Goal: Check status: Check status

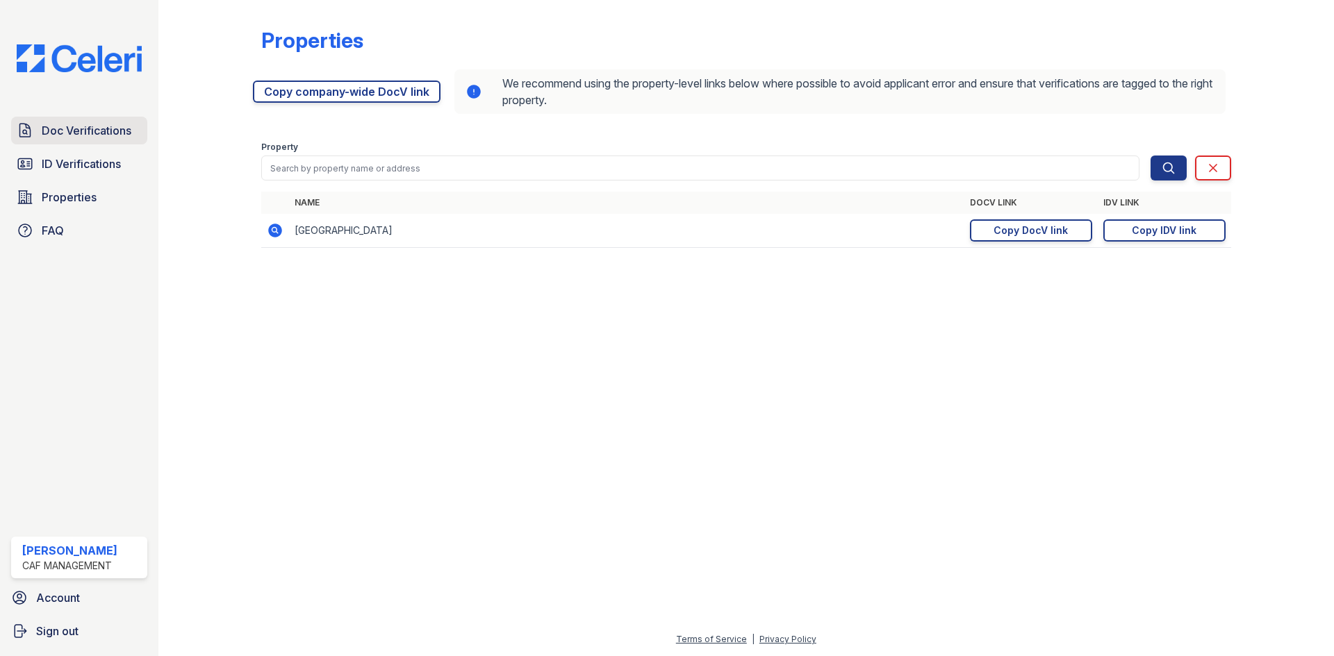
click at [85, 121] on link "Doc Verifications" at bounding box center [79, 131] width 136 height 28
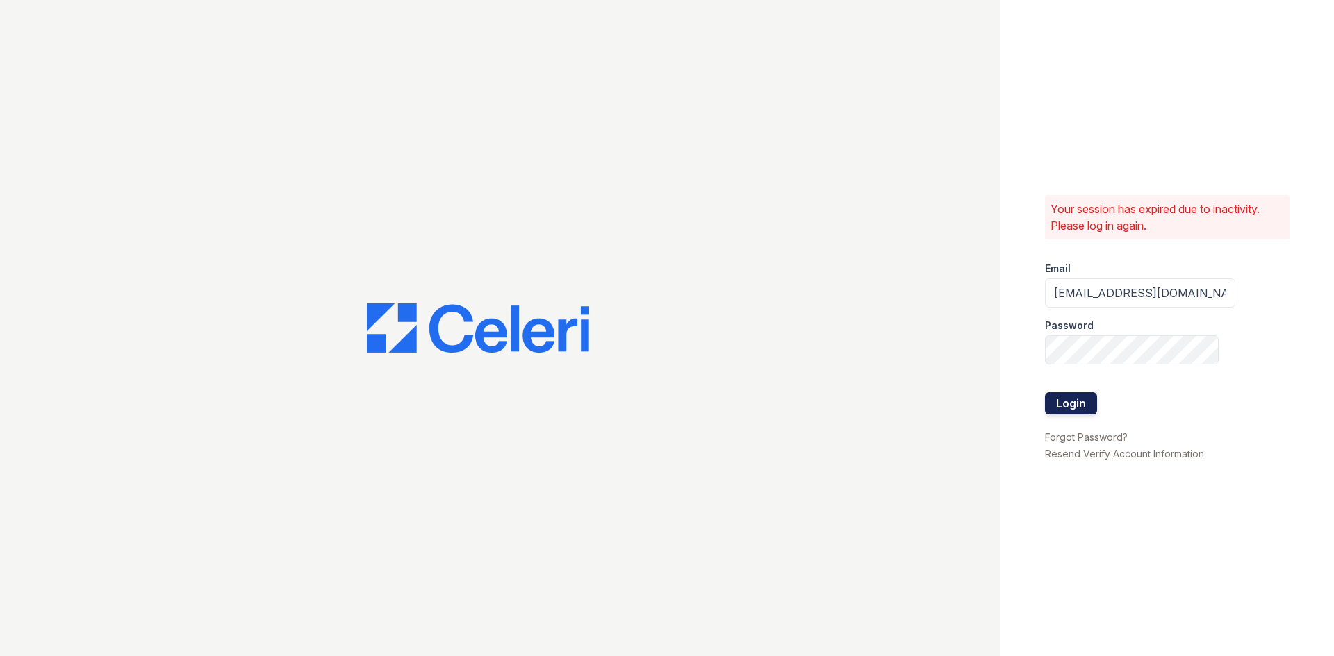
click at [1068, 405] on button "Login" at bounding box center [1071, 403] width 52 height 22
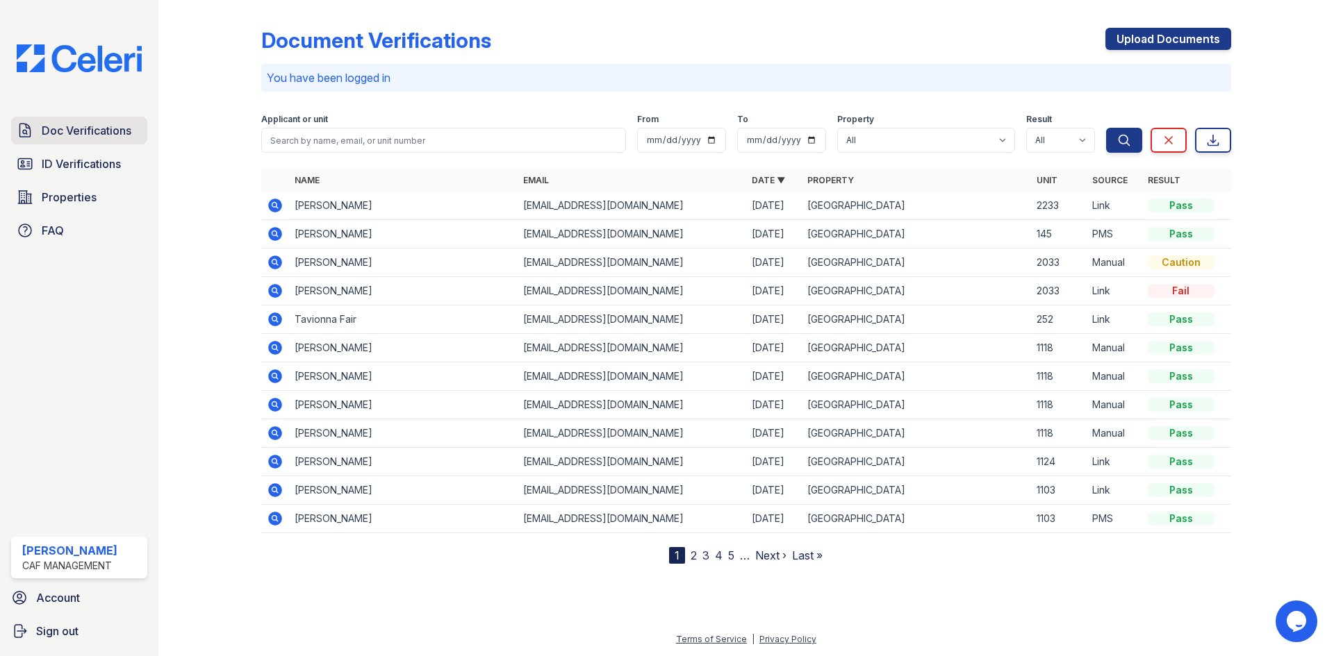
click at [60, 126] on span "Doc Verifications" at bounding box center [87, 130] width 90 height 17
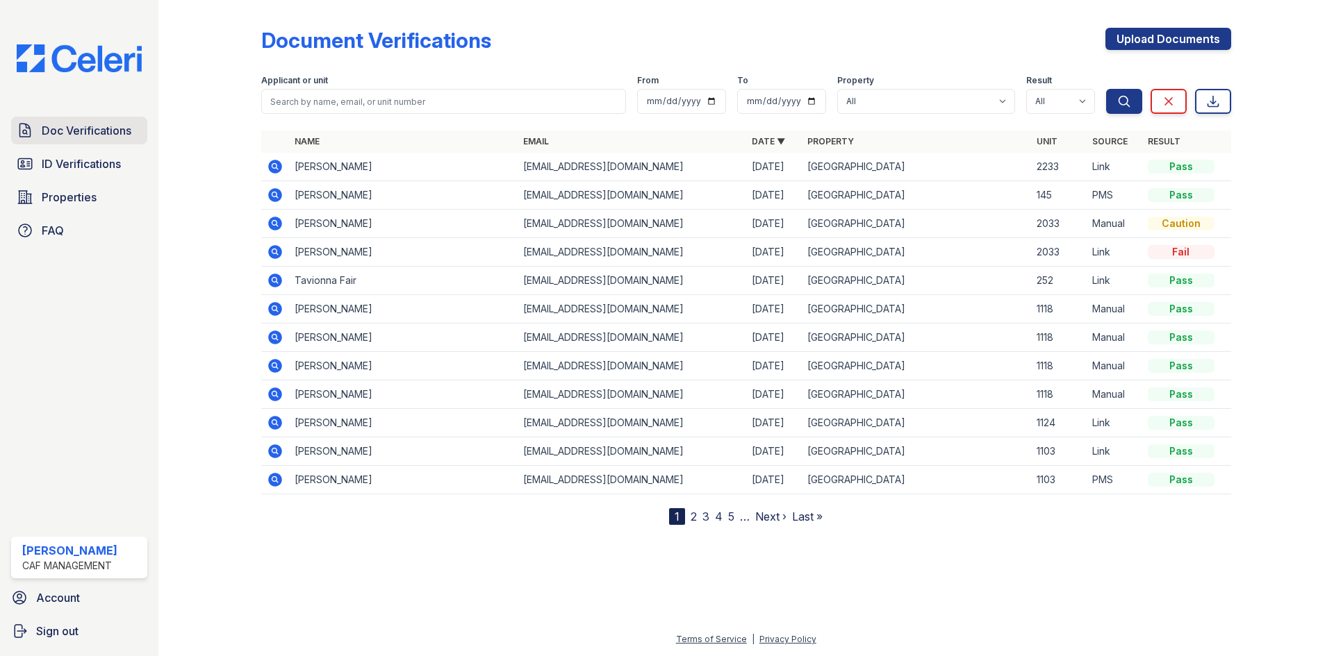
click at [66, 124] on span "Doc Verifications" at bounding box center [87, 130] width 90 height 17
click at [69, 195] on span "Properties" at bounding box center [69, 197] width 55 height 17
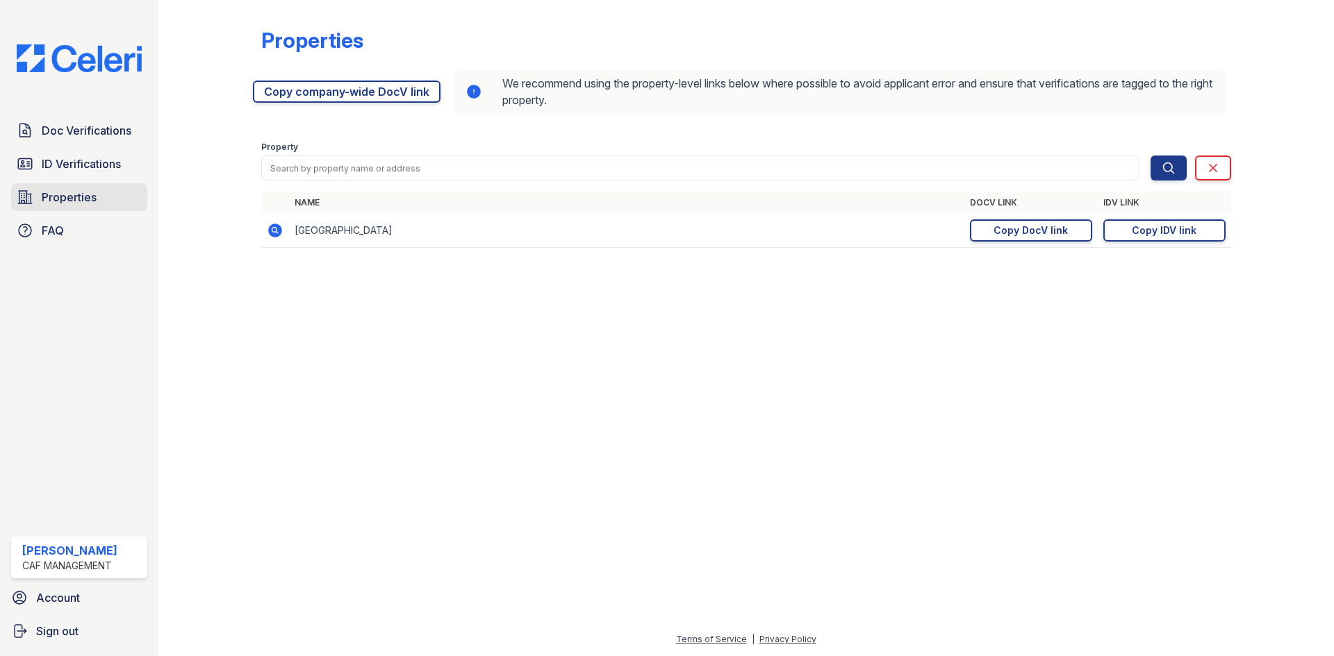
click at [72, 199] on span "Properties" at bounding box center [69, 197] width 55 height 17
click at [1035, 223] on link "Copy DocV link Copy link" at bounding box center [1031, 231] width 122 height 22
click at [67, 128] on span "Doc Verifications" at bounding box center [87, 130] width 90 height 17
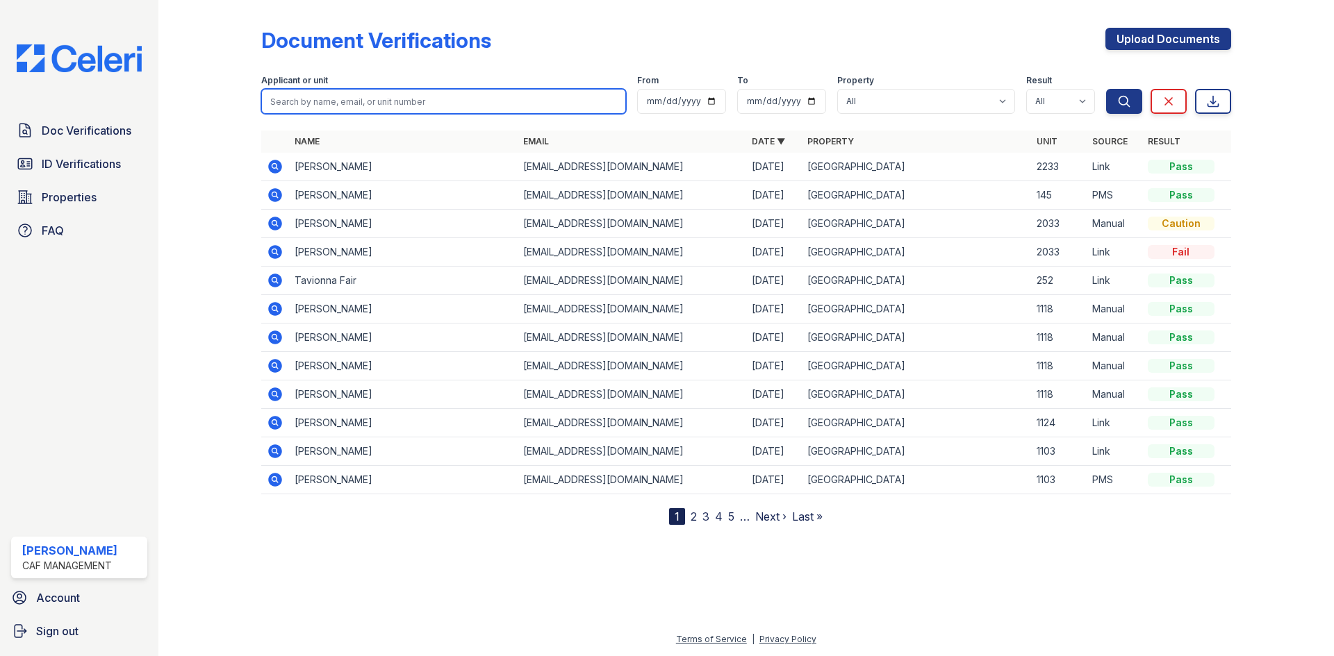
click at [429, 98] on input "search" at bounding box center [443, 101] width 365 height 25
type input "ebony"
click at [1106, 89] on button "Search" at bounding box center [1124, 101] width 36 height 25
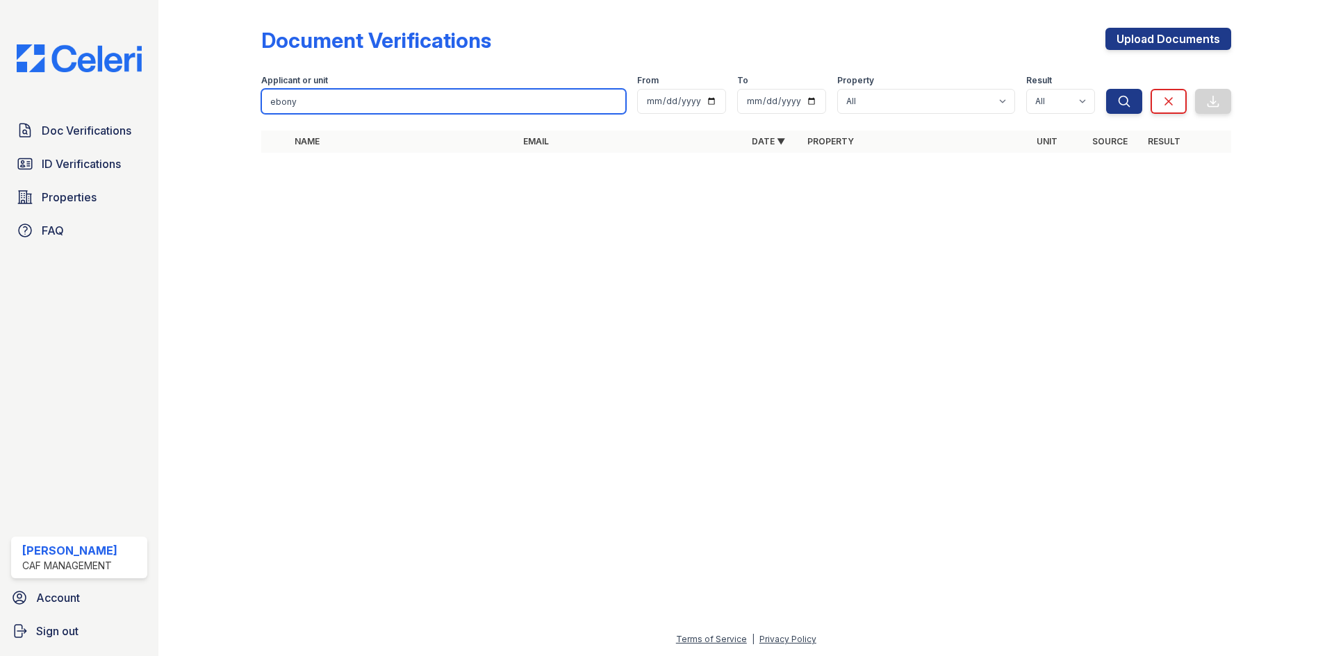
click at [431, 105] on input "ebony" at bounding box center [443, 101] width 365 height 25
click at [431, 106] on input "ebony" at bounding box center [443, 101] width 365 height 25
type input "[PERSON_NAME]"
click at [1106, 89] on button "Search" at bounding box center [1124, 101] width 36 height 25
click at [388, 105] on input "lizarraga" at bounding box center [443, 101] width 365 height 25
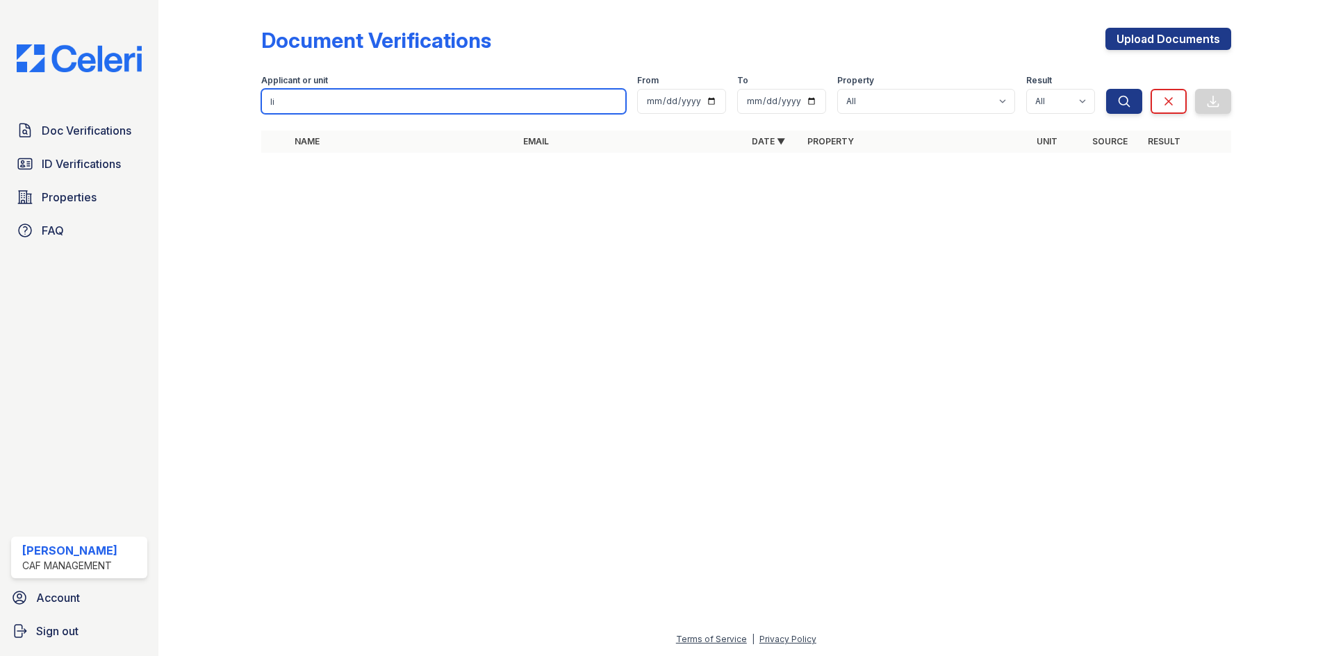
type input "l"
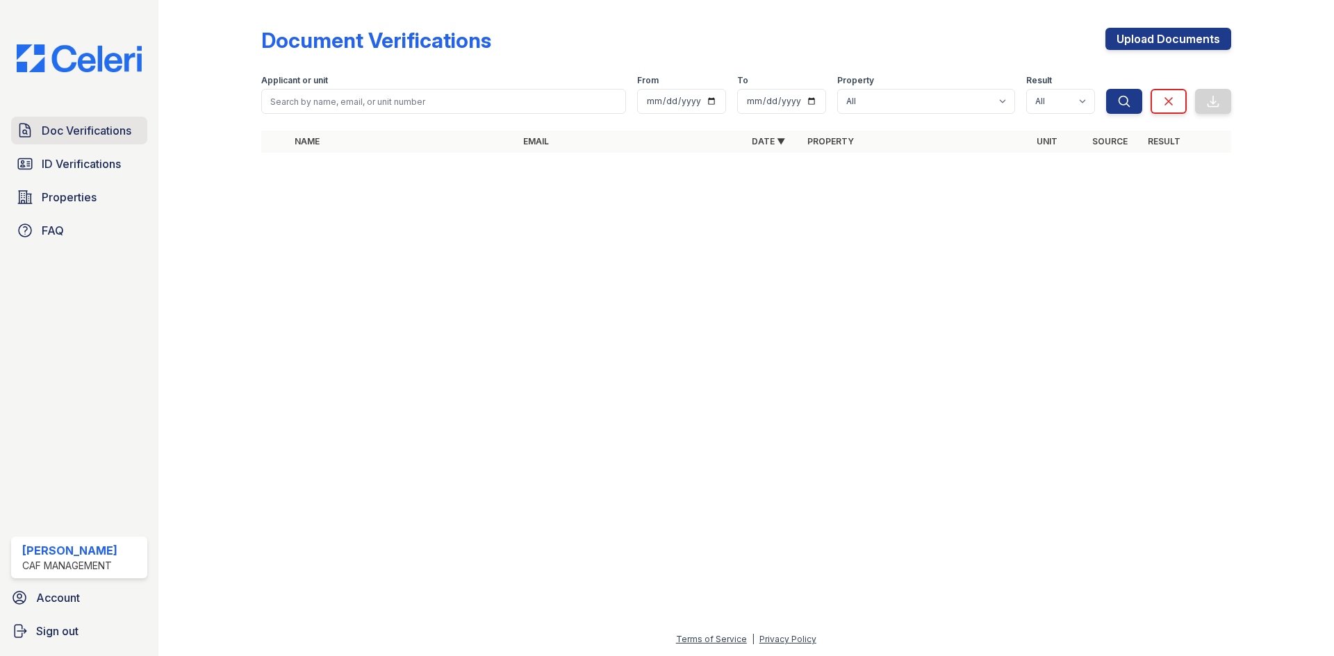
click at [81, 133] on span "Doc Verifications" at bounding box center [87, 130] width 90 height 17
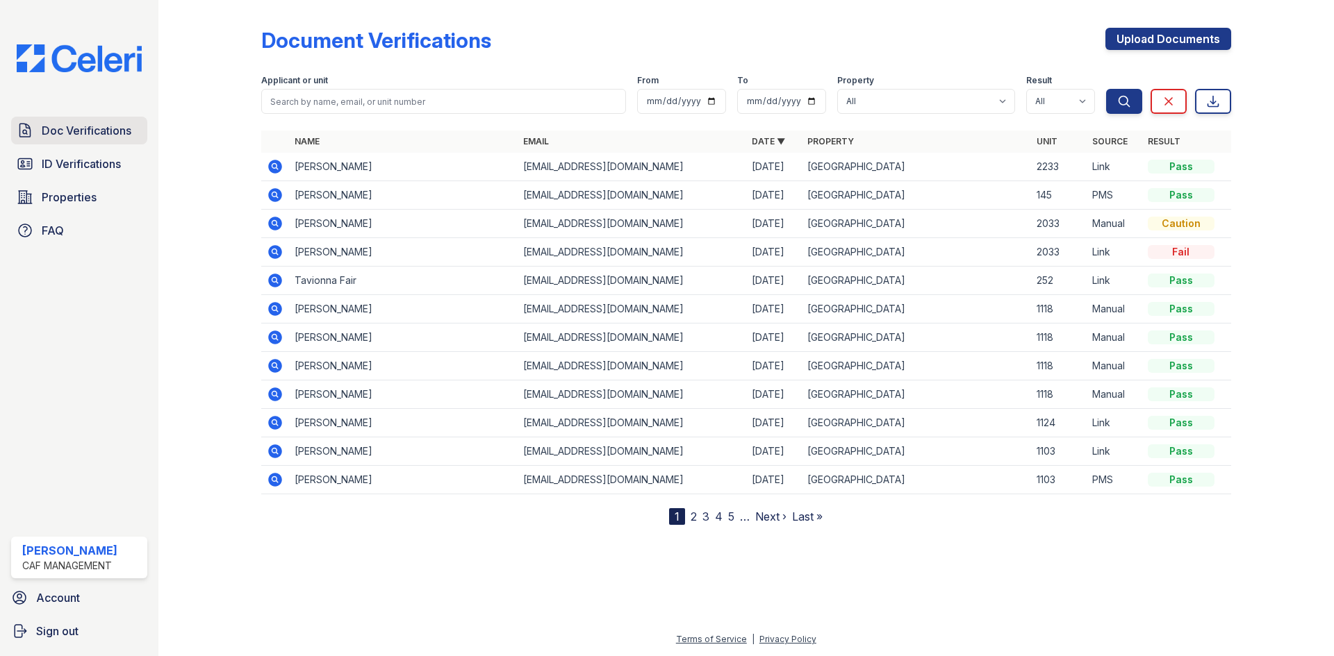
click at [74, 133] on span "Doc Verifications" at bounding box center [87, 130] width 90 height 17
click at [81, 194] on span "Properties" at bounding box center [69, 197] width 55 height 17
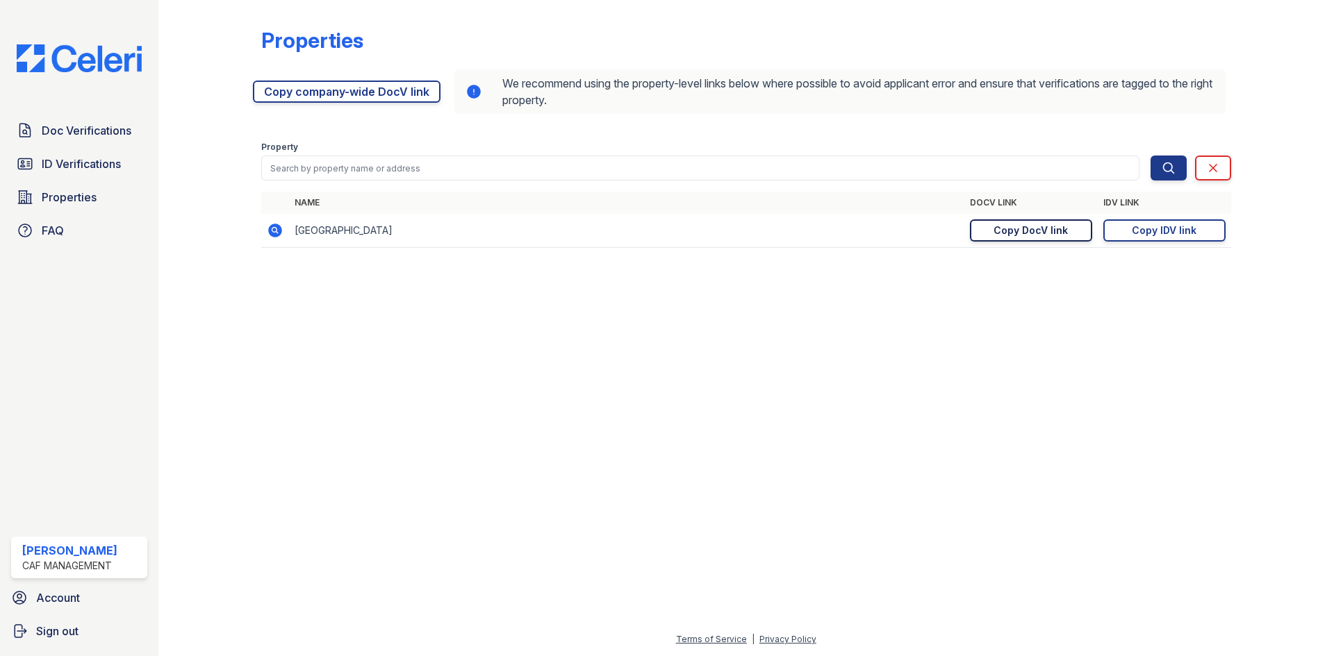
click at [1034, 233] on div "Copy DocV link" at bounding box center [1030, 231] width 74 height 14
click at [58, 163] on span "ID Verifications" at bounding box center [81, 164] width 79 height 17
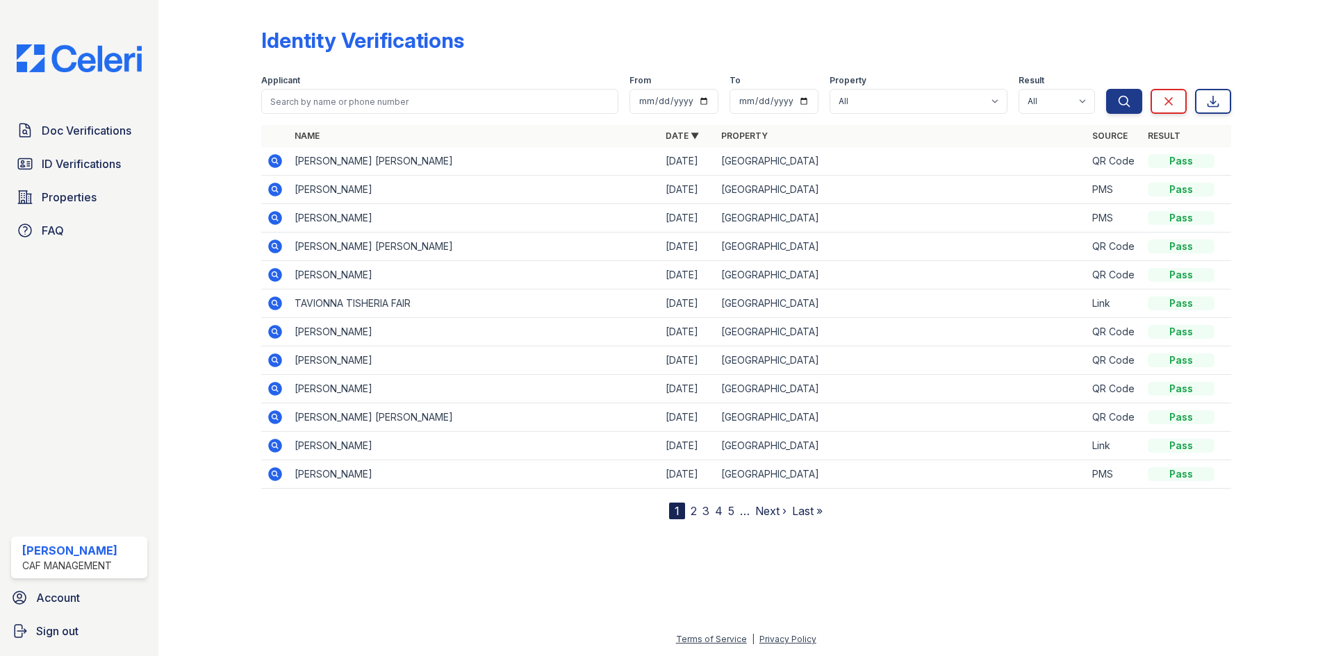
click at [277, 192] on icon at bounding box center [275, 189] width 17 height 17
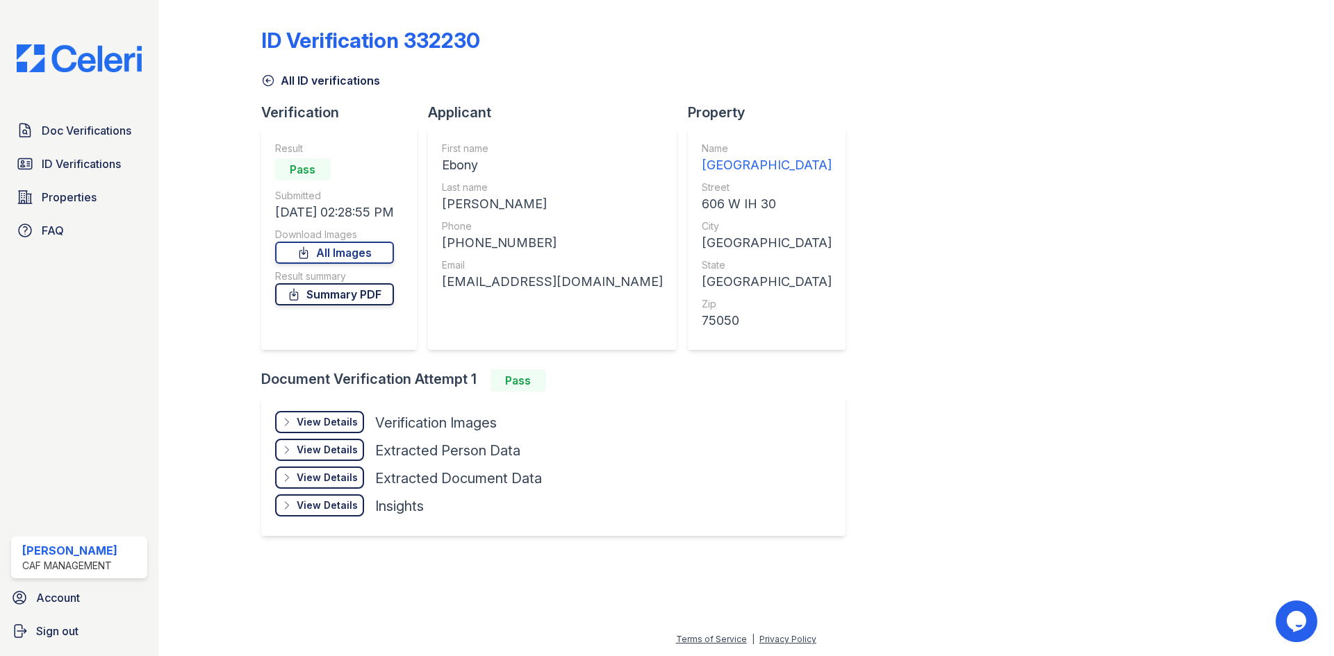
click at [349, 298] on link "Summary PDF" at bounding box center [334, 294] width 119 height 22
click at [78, 133] on span "Doc Verifications" at bounding box center [87, 130] width 90 height 17
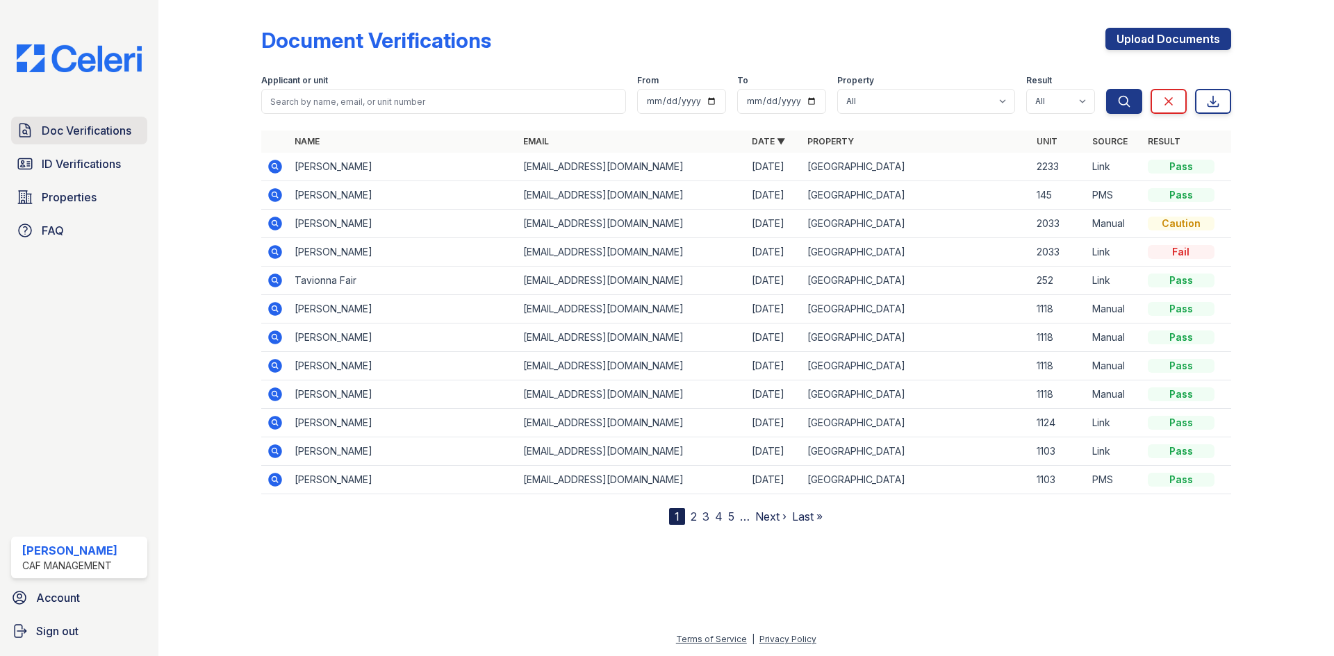
click at [86, 138] on span "Doc Verifications" at bounding box center [87, 130] width 90 height 17
click at [83, 161] on span "ID Verifications" at bounding box center [81, 164] width 79 height 17
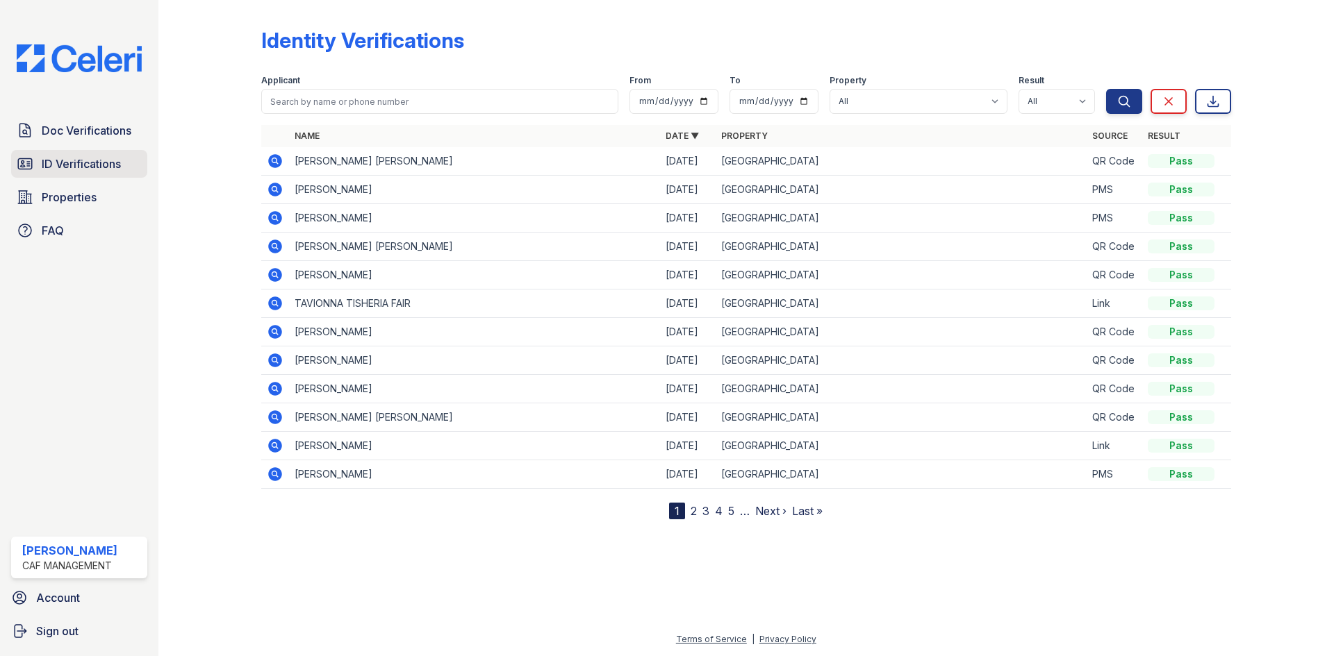
click at [99, 164] on span "ID Verifications" at bounding box center [81, 164] width 79 height 17
click at [98, 135] on span "Doc Verifications" at bounding box center [87, 130] width 90 height 17
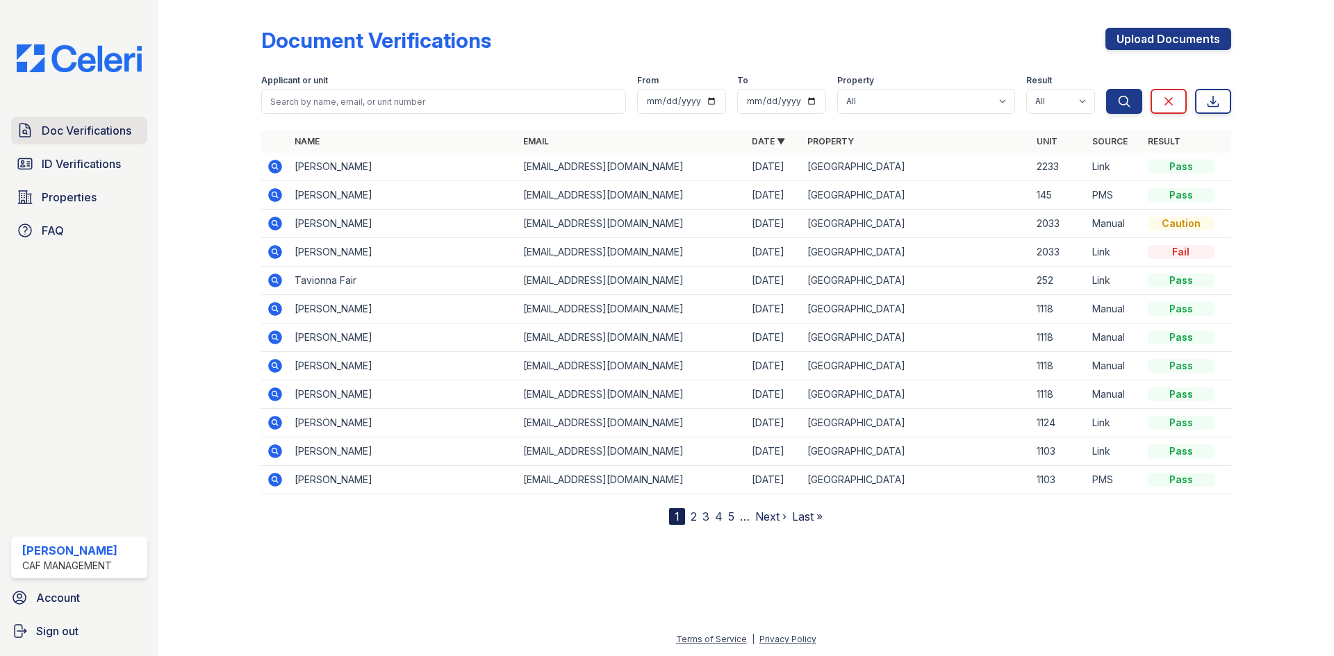
click at [101, 130] on span "Doc Verifications" at bounding box center [87, 130] width 90 height 17
click at [66, 135] on span "Doc Verifications" at bounding box center [87, 130] width 90 height 17
click at [83, 164] on span "ID Verifications" at bounding box center [81, 164] width 79 height 17
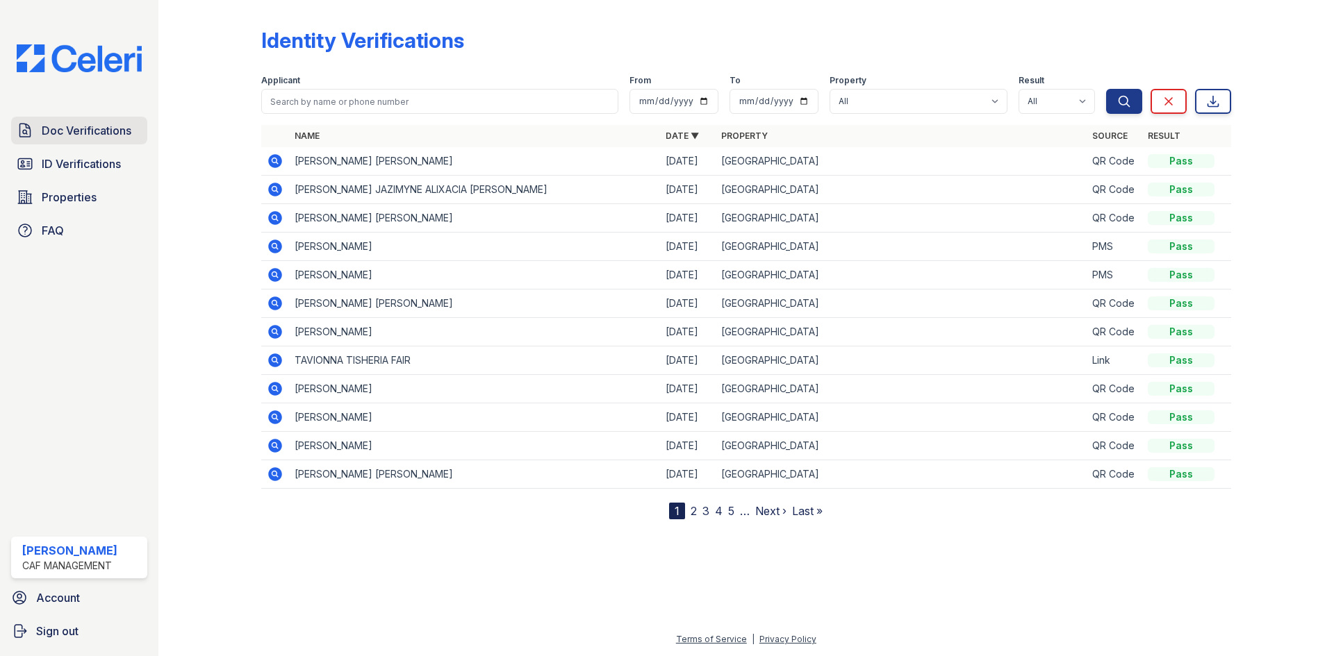
click at [67, 131] on span "Doc Verifications" at bounding box center [87, 130] width 90 height 17
